Goal: Task Accomplishment & Management: Manage account settings

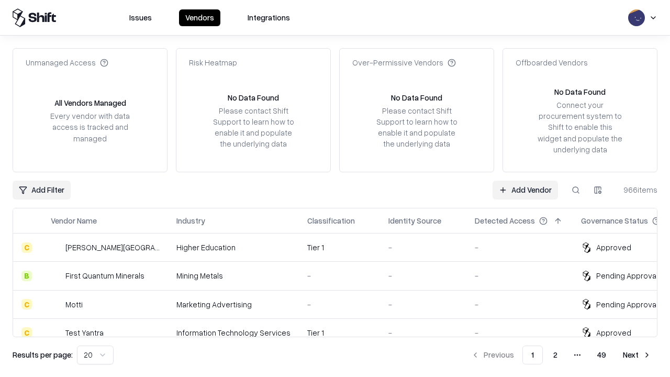
click at [525, 189] on link "Add Vendor" at bounding box center [524, 190] width 65 height 19
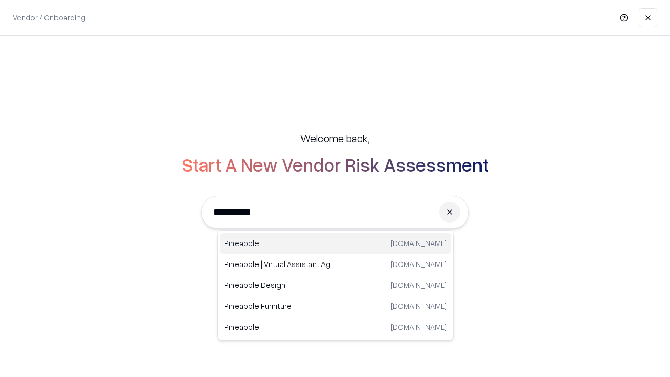
click at [335, 243] on div "Pineapple [DOMAIN_NAME]" at bounding box center [335, 243] width 231 height 21
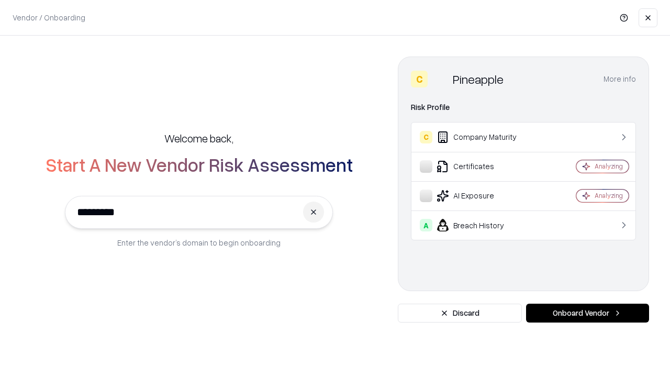
type input "*********"
click at [587, 313] on button "Onboard Vendor" at bounding box center [587, 312] width 123 height 19
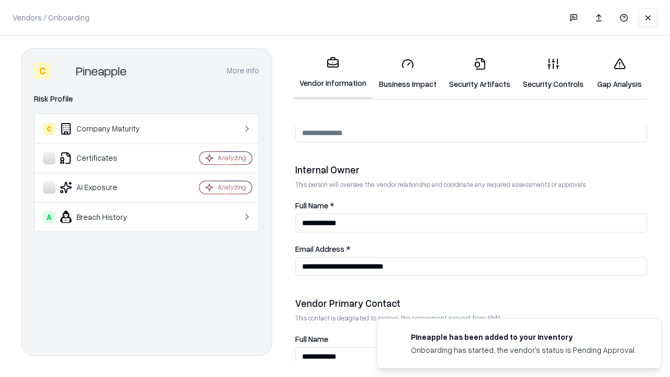
scroll to position [542, 0]
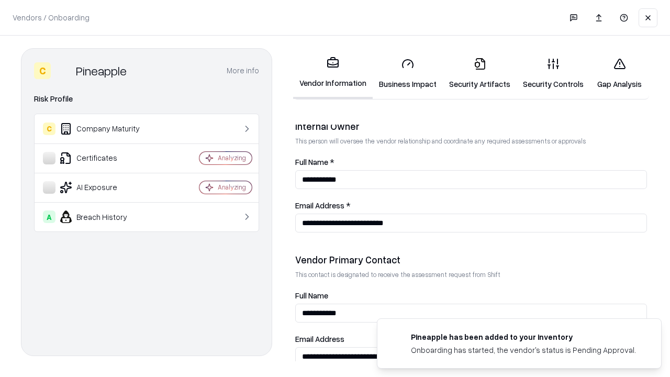
click at [479, 73] on link "Security Artifacts" at bounding box center [480, 73] width 74 height 49
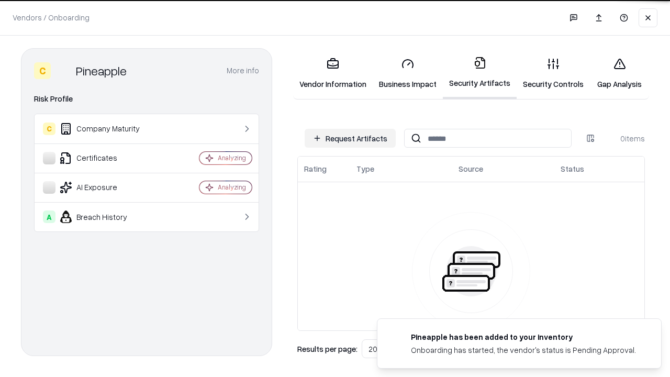
click at [350, 138] on button "Request Artifacts" at bounding box center [350, 138] width 91 height 19
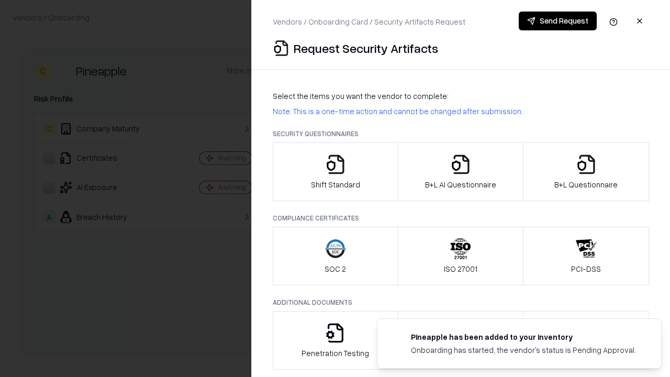
click at [586, 172] on icon "button" at bounding box center [586, 164] width 21 height 21
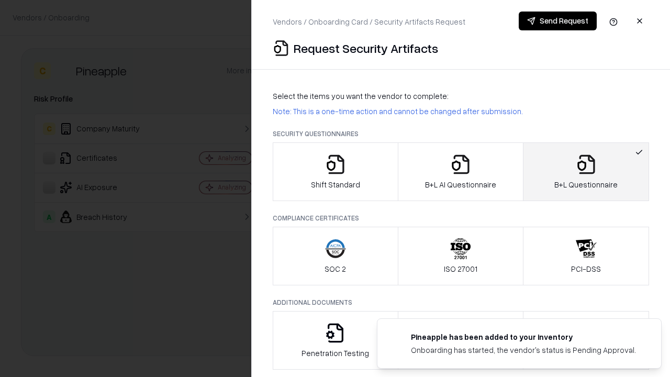
click at [460, 172] on icon "button" at bounding box center [460, 164] width 21 height 21
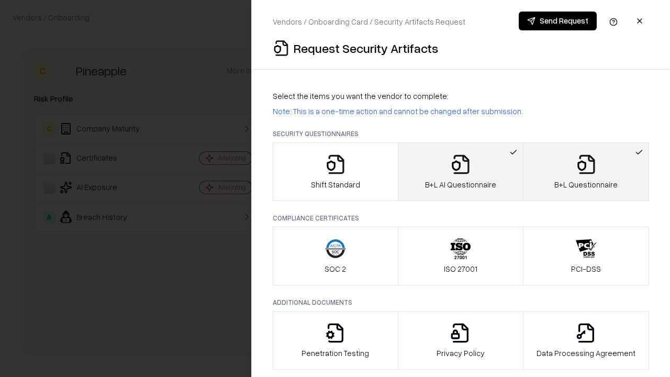
click at [557, 21] on button "Send Request" at bounding box center [558, 21] width 78 height 19
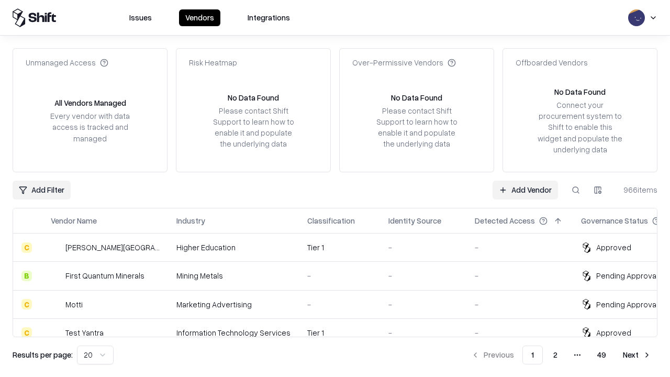
click at [576, 189] on button at bounding box center [575, 190] width 19 height 19
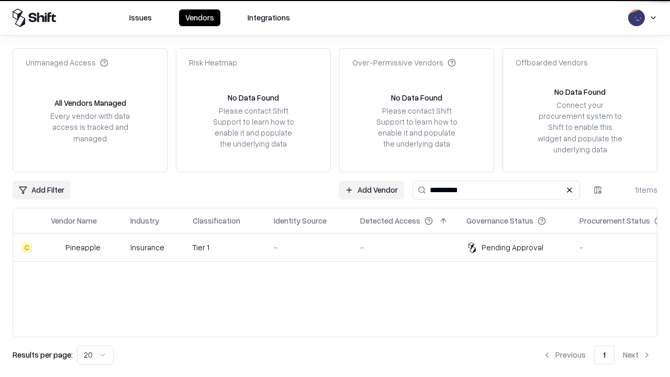
type input "*********"
click at [341, 247] on div "-" at bounding box center [309, 247] width 70 height 11
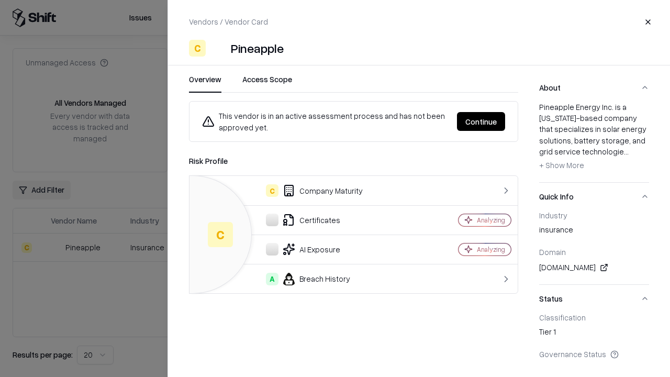
click at [481, 121] on button "Continue" at bounding box center [481, 121] width 48 height 19
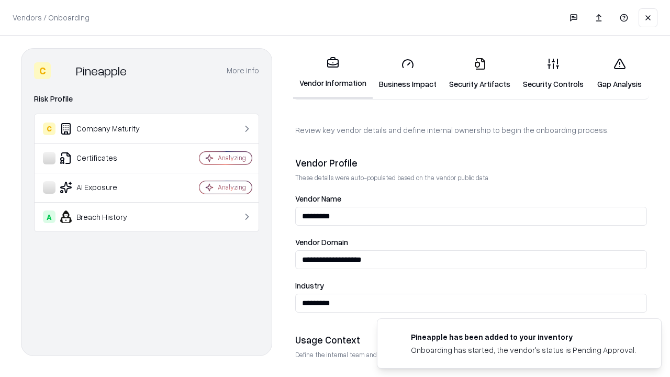
click at [479, 73] on link "Security Artifacts" at bounding box center [480, 73] width 74 height 49
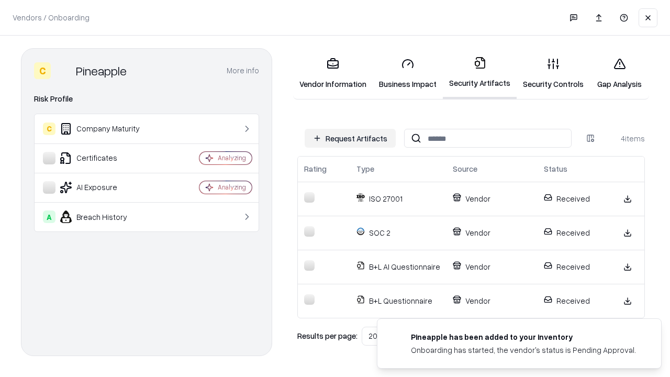
click at [619, 73] on link "Gap Analysis" at bounding box center [619, 73] width 59 height 49
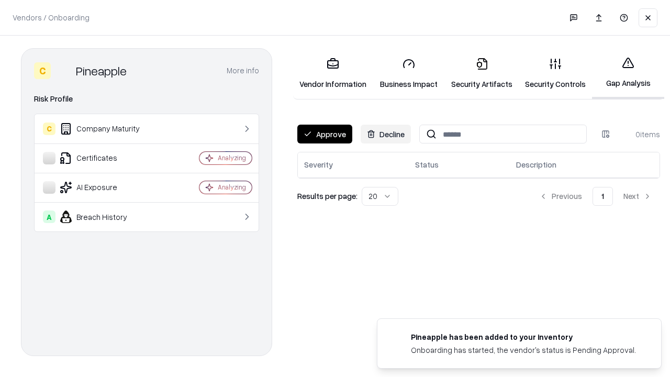
click at [324, 134] on button "Approve" at bounding box center [324, 134] width 55 height 19
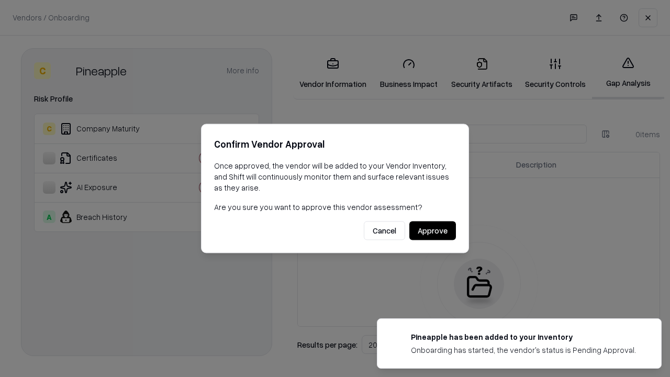
click at [432, 230] on button "Approve" at bounding box center [432, 230] width 47 height 19
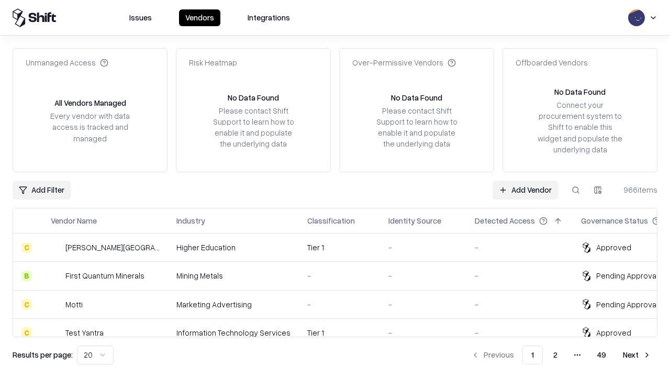
type input "*********"
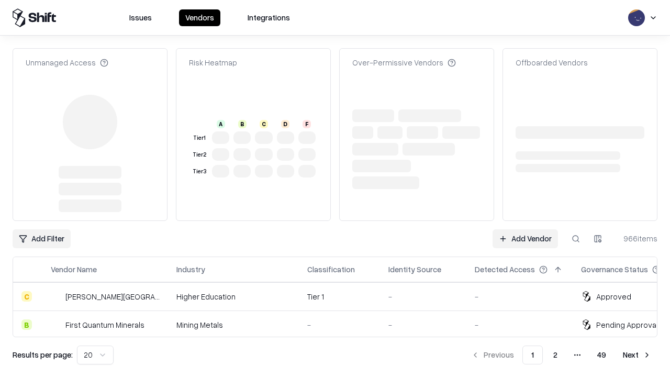
click at [525, 229] on link "Add Vendor" at bounding box center [524, 238] width 65 height 19
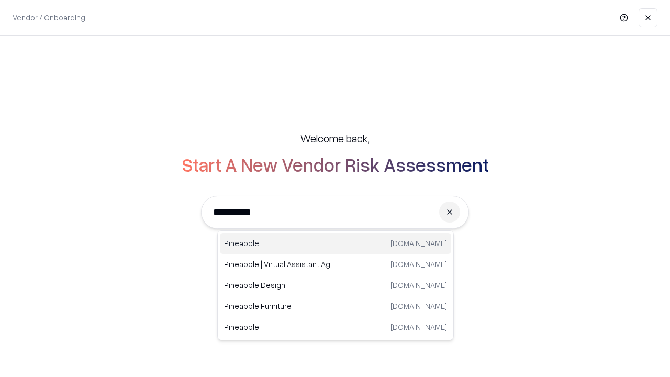
click at [335, 243] on div "Pineapple [DOMAIN_NAME]" at bounding box center [335, 243] width 231 height 21
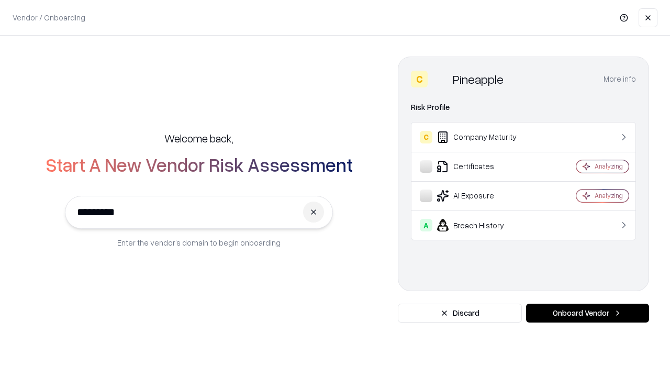
type input "*********"
click at [587, 313] on button "Onboard Vendor" at bounding box center [587, 312] width 123 height 19
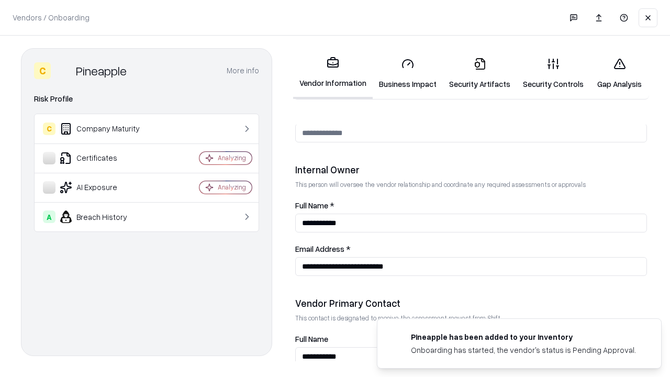
scroll to position [542, 0]
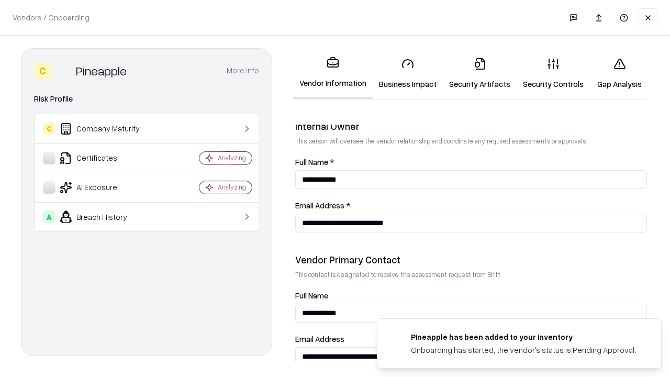
click at [619, 73] on link "Gap Analysis" at bounding box center [619, 73] width 59 height 49
